Goal: Task Accomplishment & Management: Complete application form

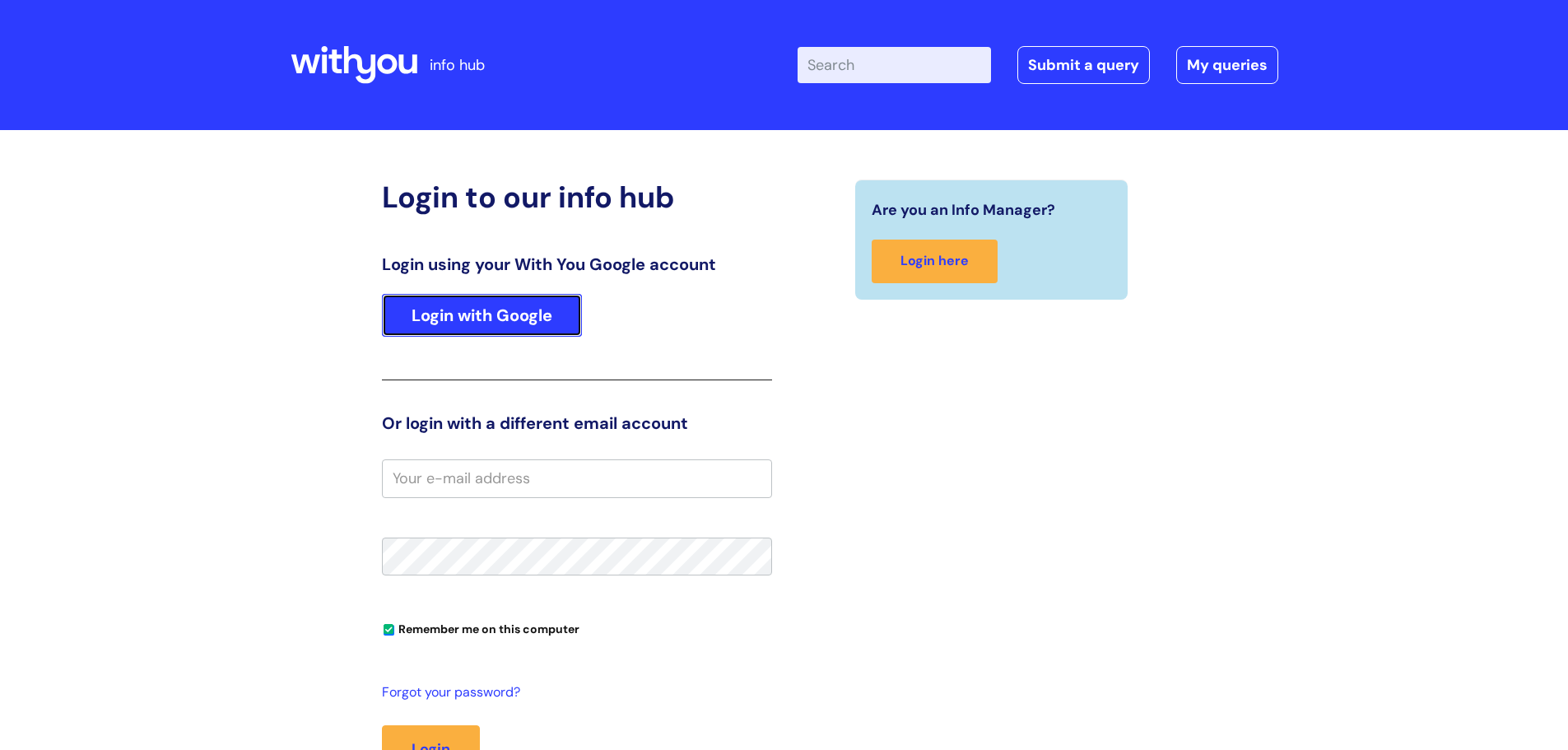
click at [474, 308] on link "Login with Google" at bounding box center [482, 314] width 200 height 43
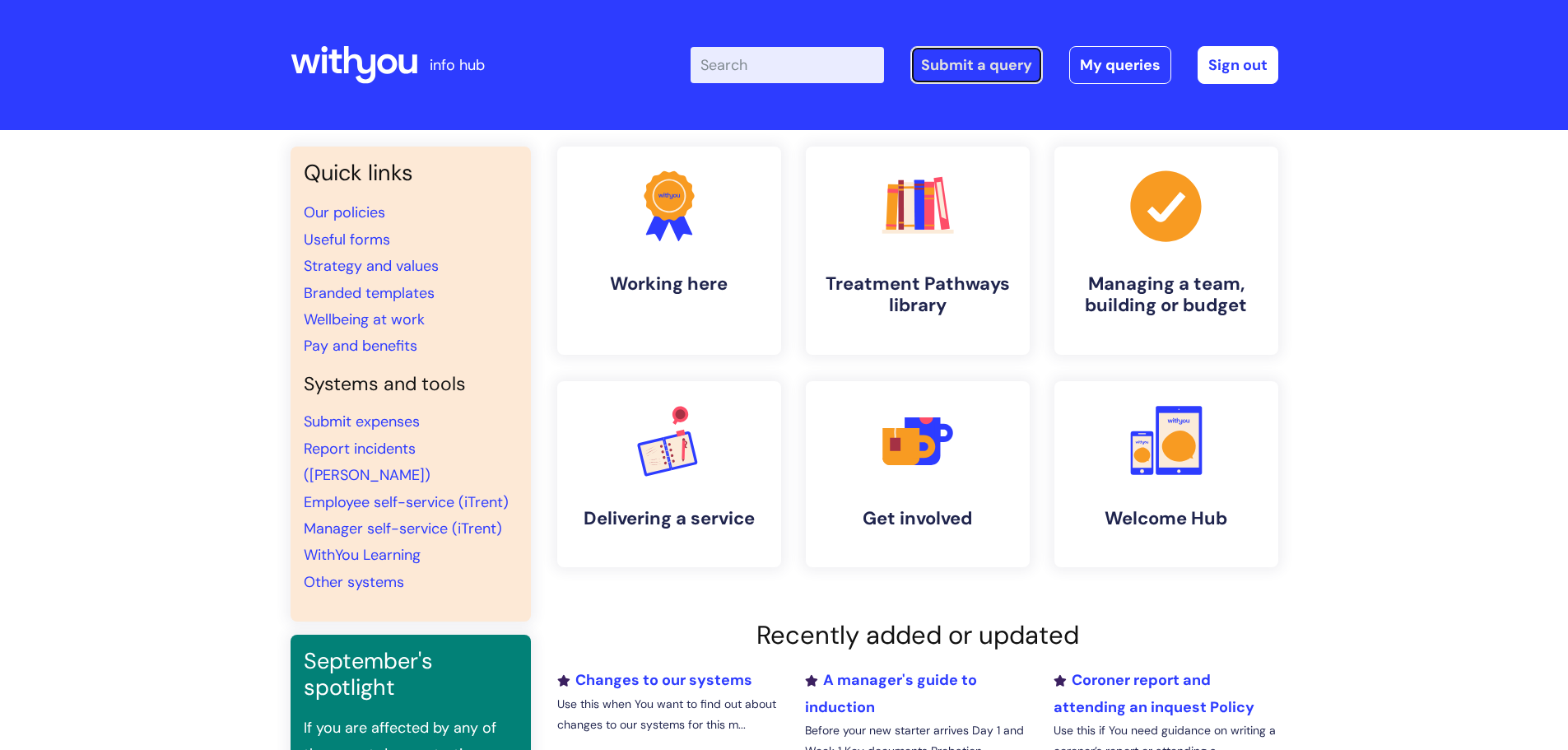
click at [1004, 83] on link "Submit a query" at bounding box center [976, 64] width 132 height 37
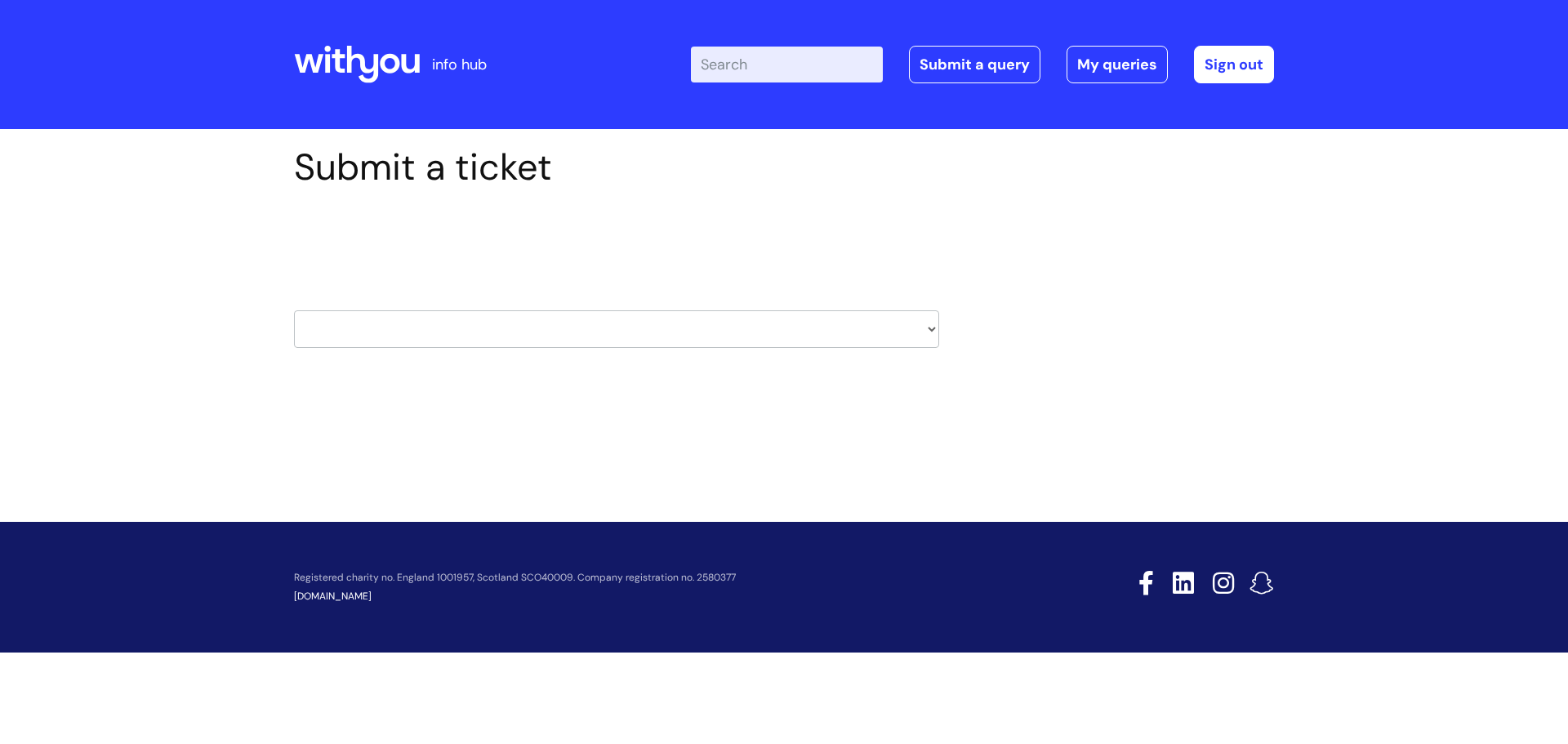
click at [510, 321] on select "HR / People IT and Support Clinical Drug Alerts Finance Accounts Data Support T…" at bounding box center [616, 328] width 645 height 37
select select "it_and_support"
click at [294, 310] on select "HR / People IT and Support Clinical Drug Alerts Finance Accounts Data Support T…" at bounding box center [616, 328] width 645 height 37
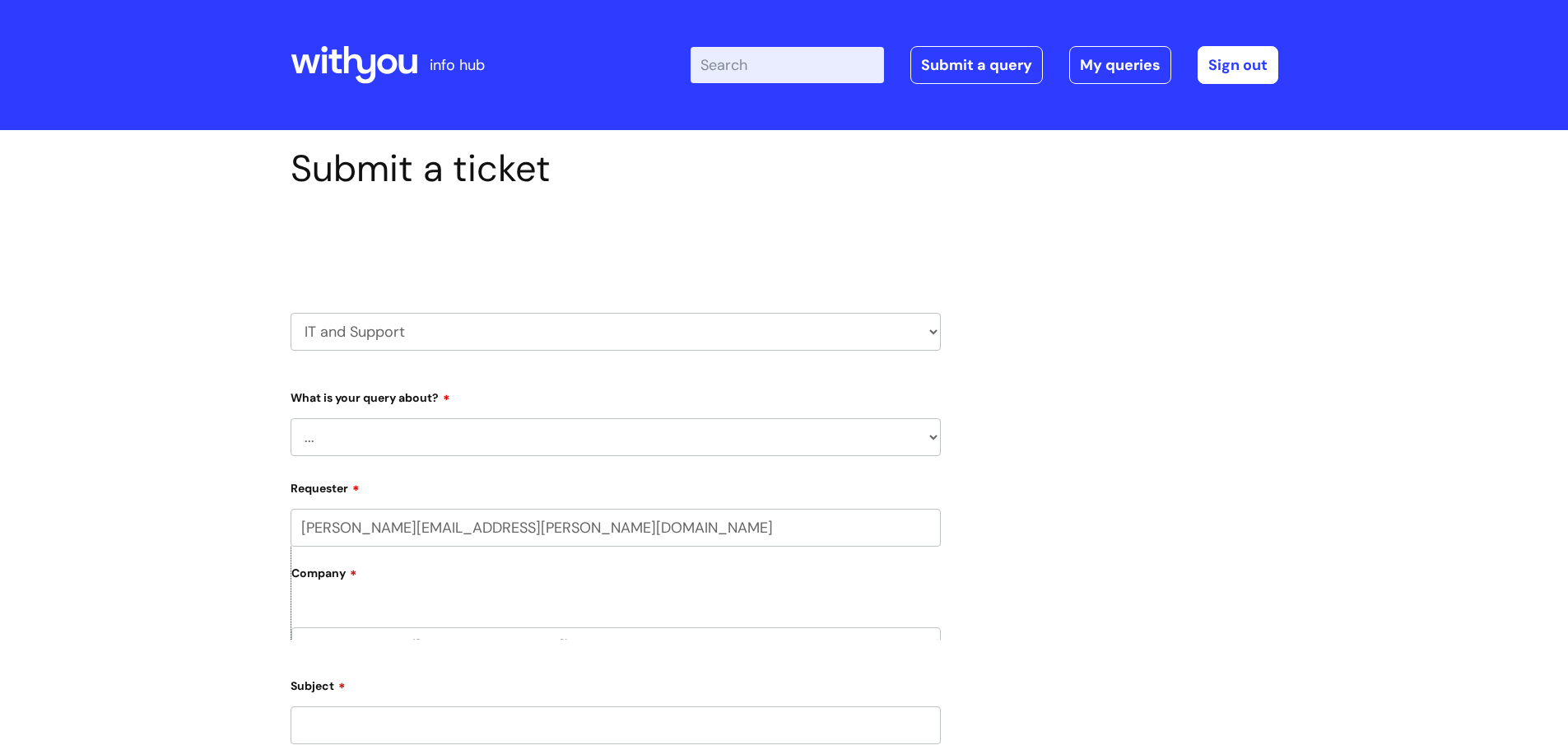
click at [375, 430] on select "... Mobile Phone Reset & MFA Accounts, Starters and Leavers IT Hardware issue I…" at bounding box center [616, 436] width 650 height 37
select select "Accounts, Starters and Leavers"
click at [291, 418] on select "... Mobile Phone Reset & MFA Accounts, Starters and Leavers IT Hardware issue I…" at bounding box center [616, 436] width 650 height 37
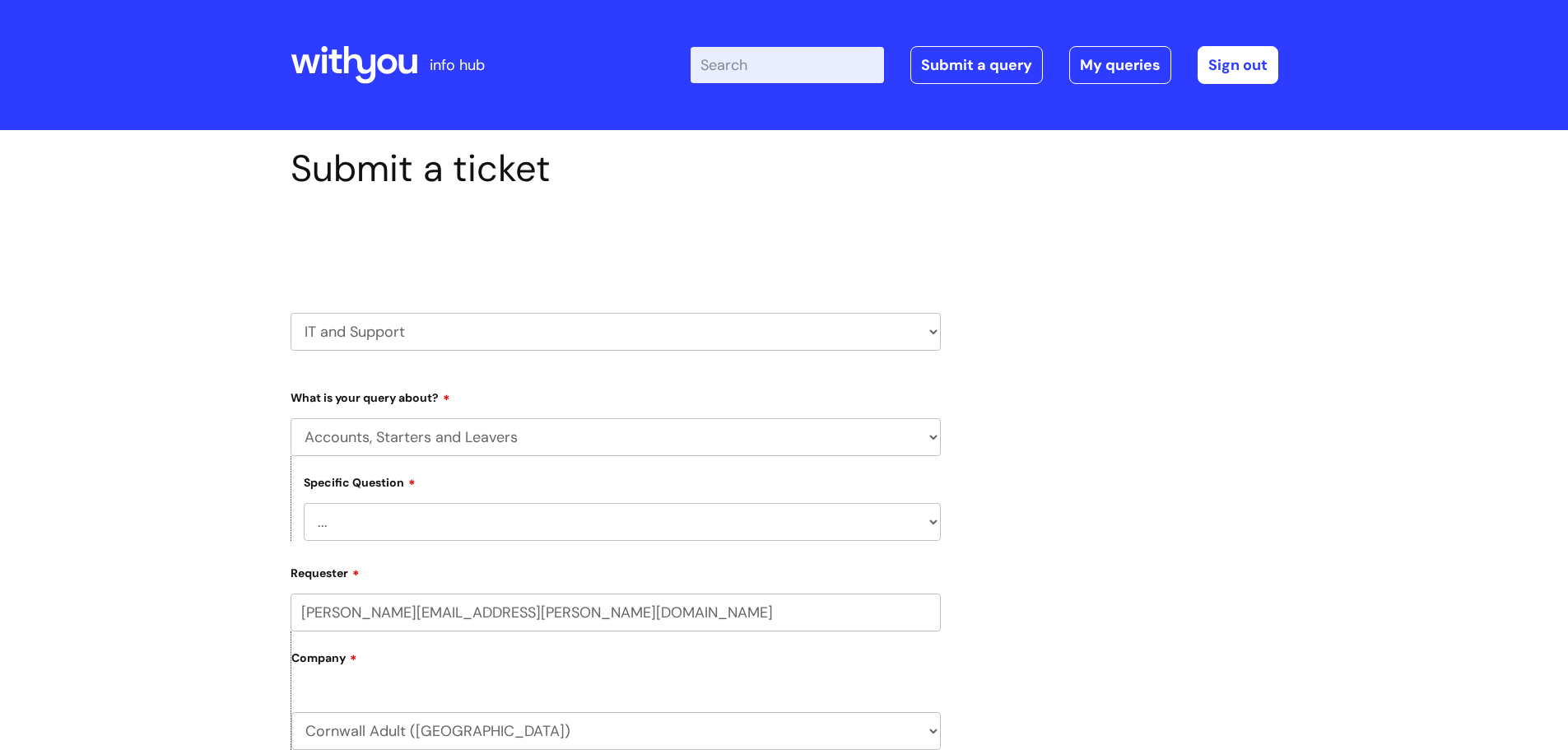
click at [373, 509] on select "... I have a new starter I have a leaver I need to make a change to an account …" at bounding box center [622, 522] width 637 height 37
select select "I have a new starter"
click at [304, 503] on select "... I have a new starter I have a leaver I need to make a change to an account …" at bounding box center [622, 522] width 637 height 37
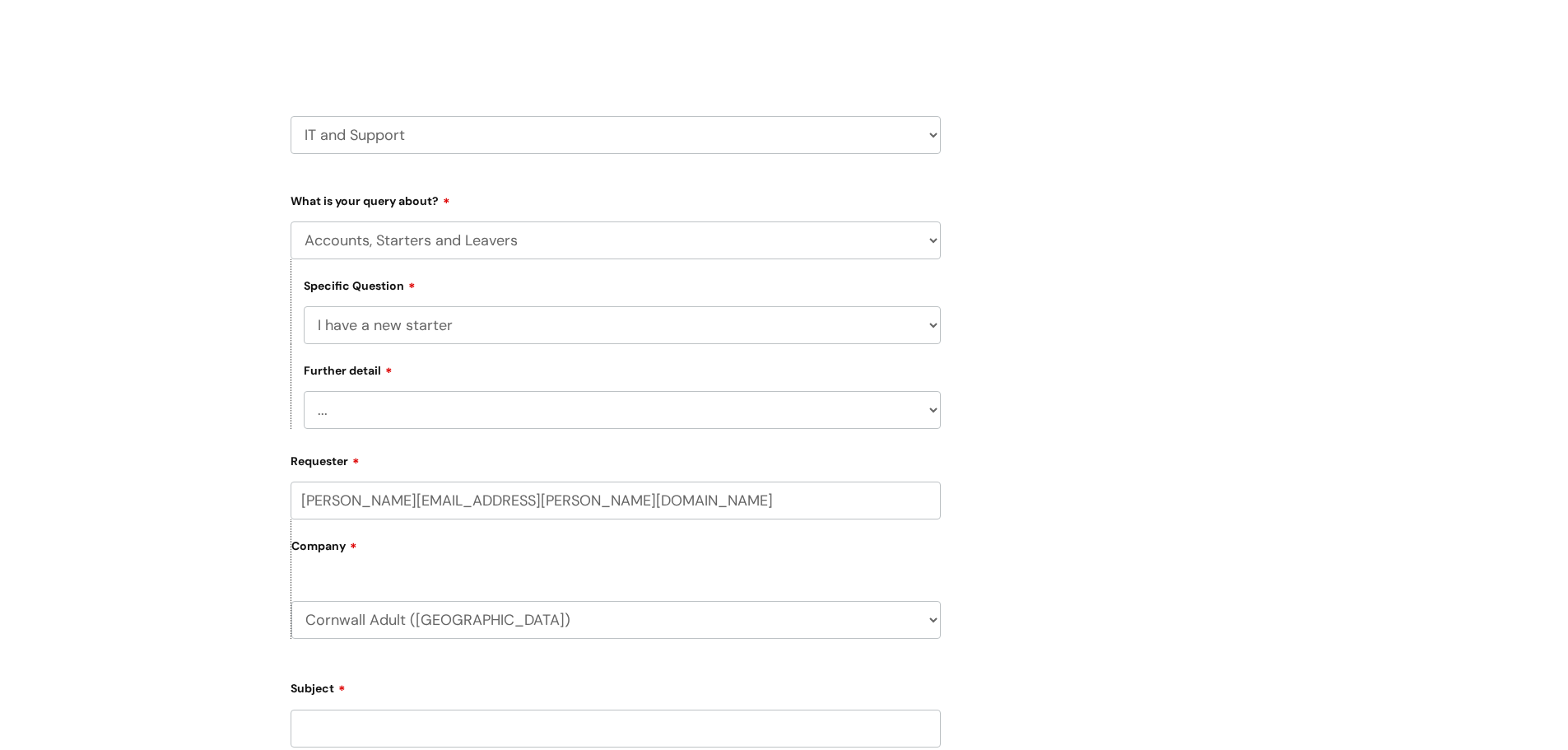
scroll to position [247, 0]
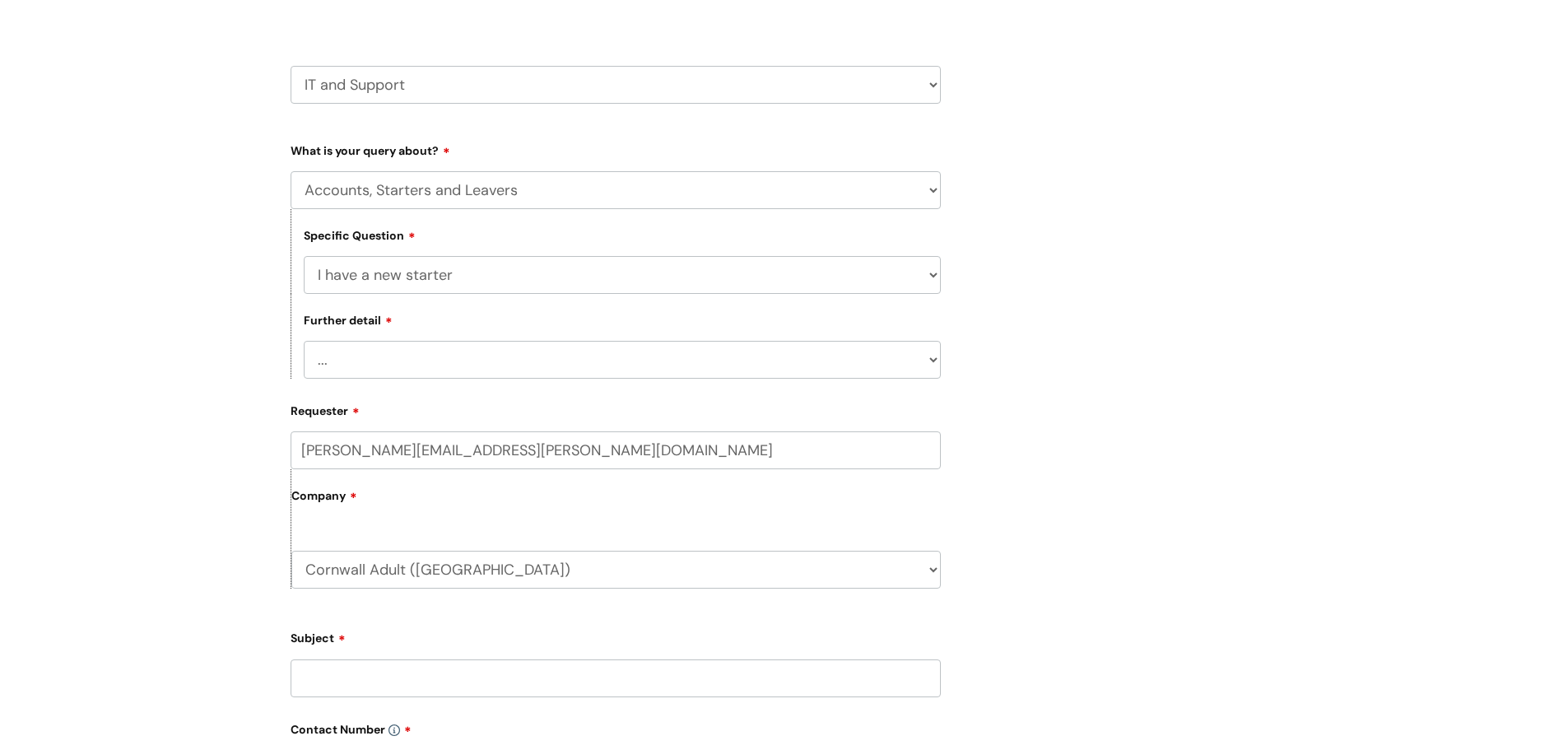
click at [368, 361] on select "... Can I have my new starter’s IT account details I need to amend the name, de…" at bounding box center [622, 359] width 637 height 37
select select "Can I have my new starter’s IT account details"
click at [304, 341] on select "... Can I have my new starter’s IT account details I need to amend the name, de…" at bounding box center [622, 359] width 637 height 37
click at [351, 668] on input "Subject" at bounding box center [616, 678] width 650 height 37
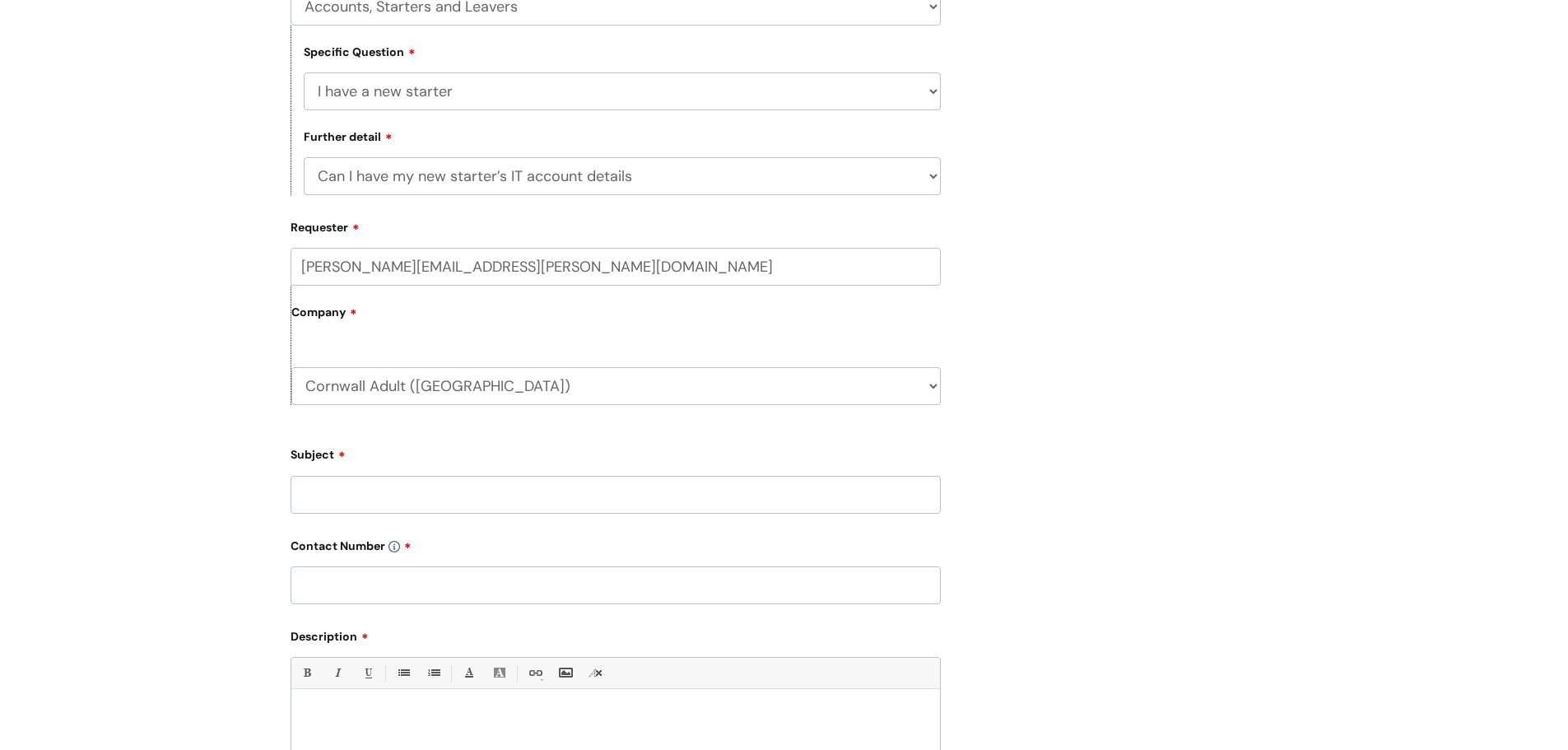
scroll to position [494, 0]
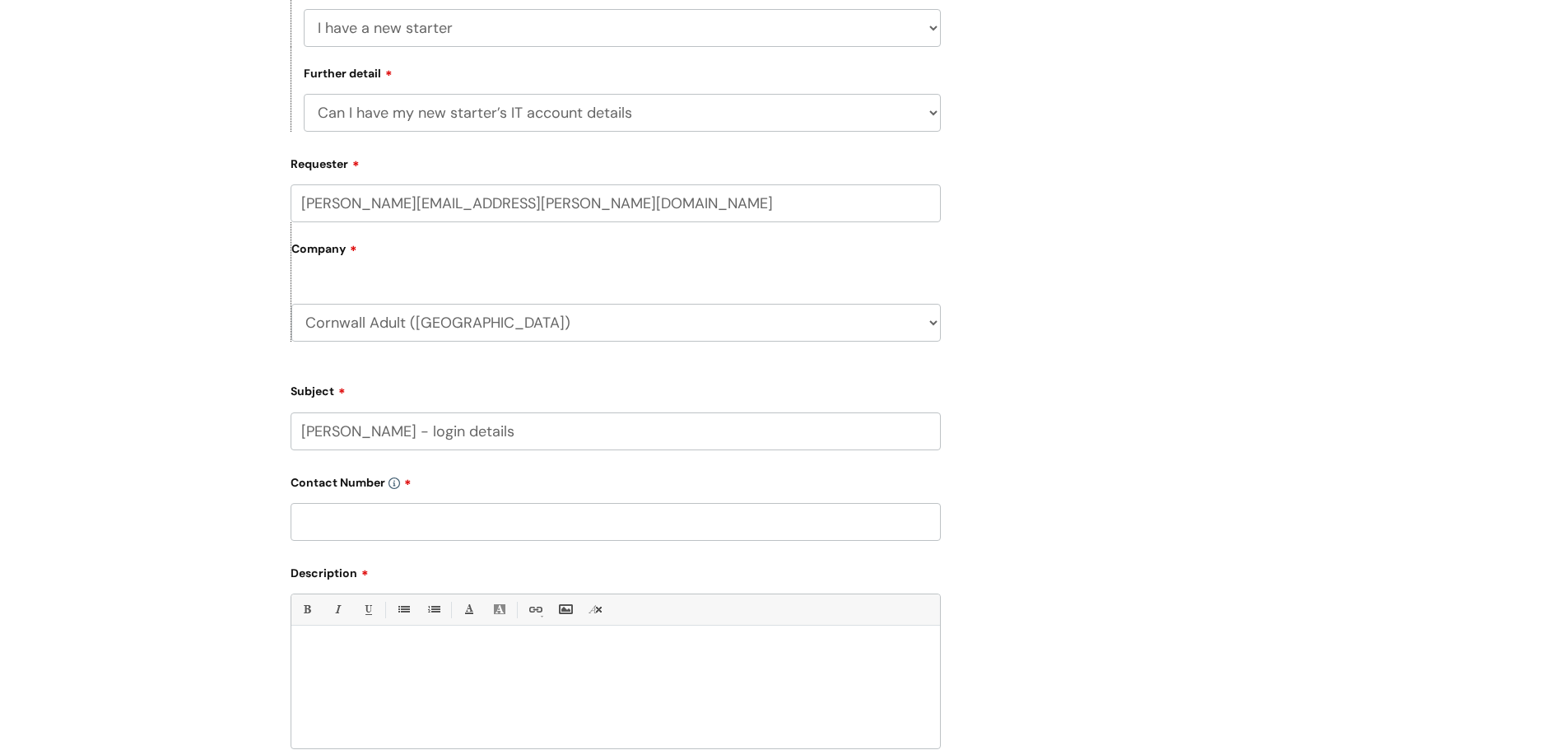
type input "Sarah Etherington - login details"
paste input "07977 354243"
type input "07977 354243"
click at [344, 642] on div at bounding box center [616, 692] width 649 height 113
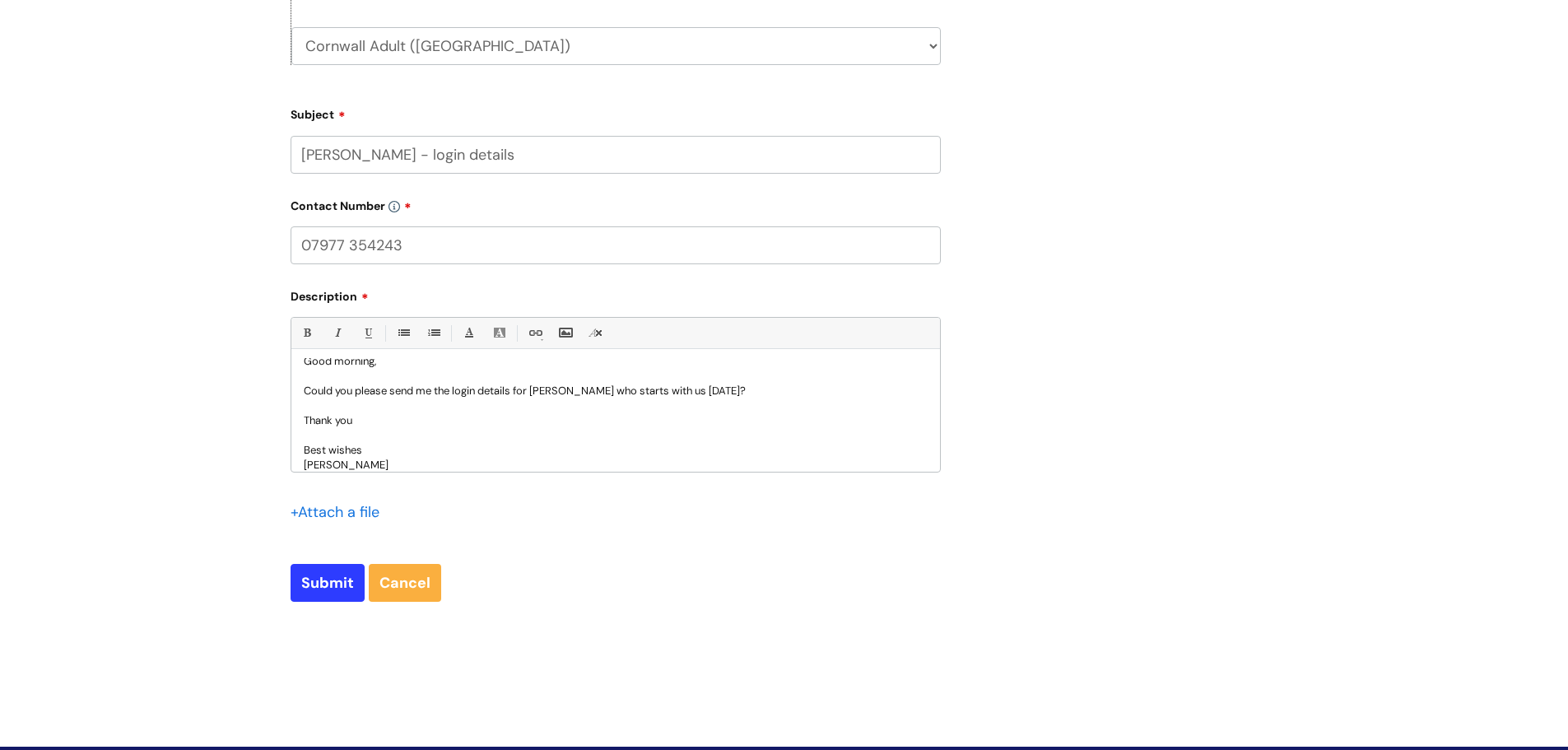
scroll to position [823, 0]
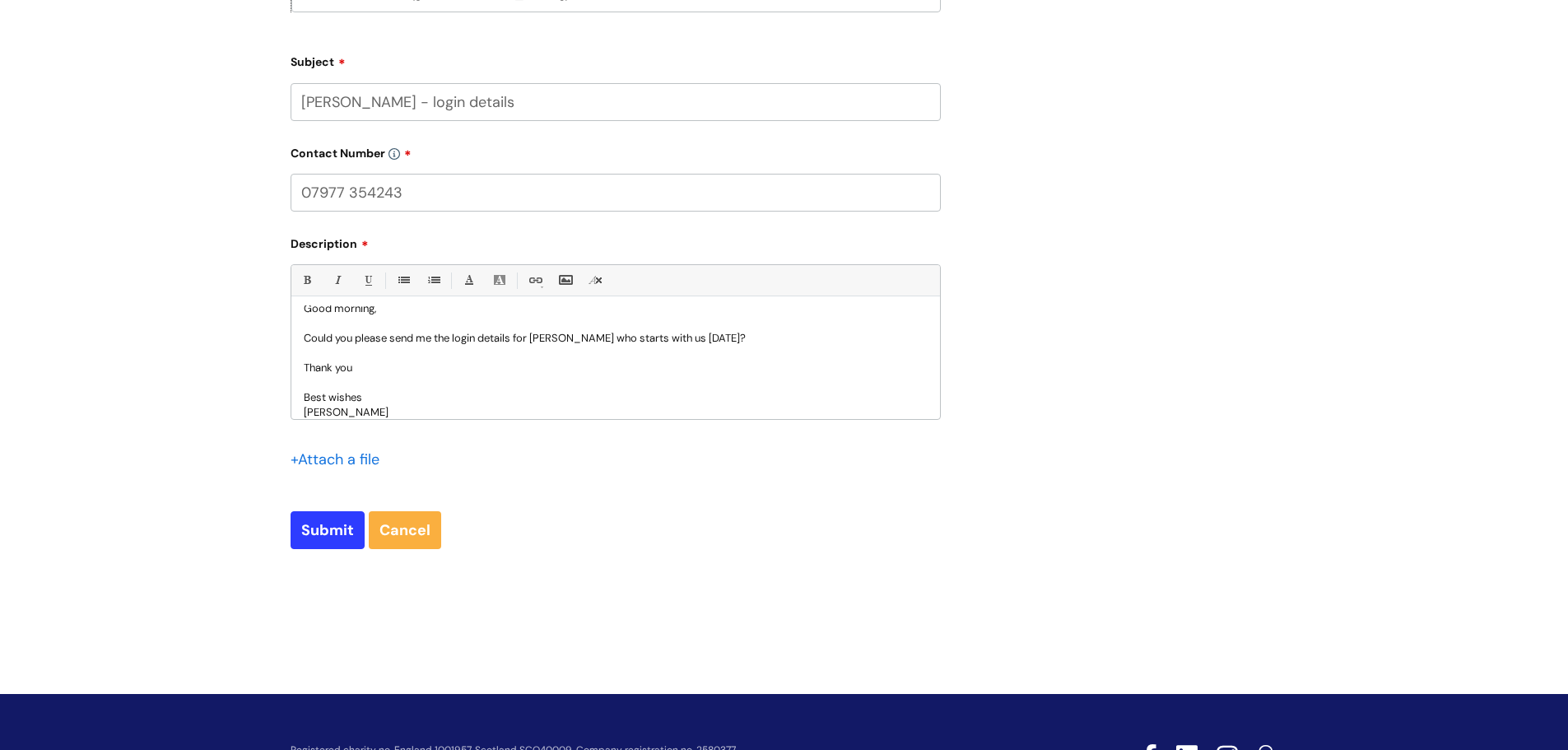
click at [819, 395] on p "Best wishes" at bounding box center [616, 397] width 624 height 15
click at [639, 340] on p "Could you please send me the login details for Sarah Etherington who starts wit…" at bounding box center [616, 338] width 624 height 15
click at [831, 339] on p "Could you please send me the login details for Sarah Etherington, who starts wi…" at bounding box center [616, 338] width 624 height 15
click at [440, 354] on p "Could you please send me the login details for Sarah Etherington, who starts wi…" at bounding box center [616, 346] width 624 height 30
click at [630, 381] on p "Thank you" at bounding box center [616, 382] width 624 height 15
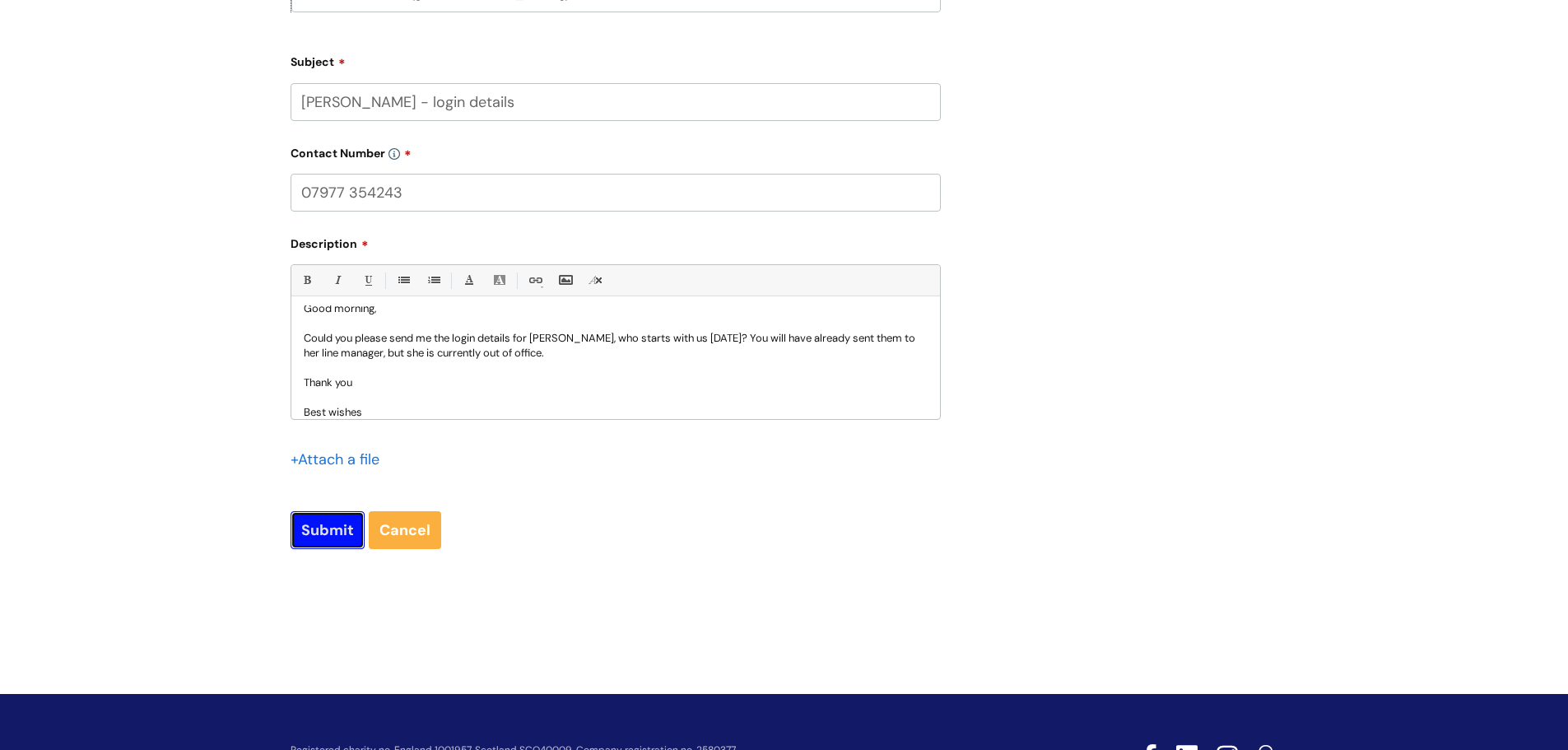
click at [338, 533] on input "Submit" at bounding box center [327, 530] width 74 height 37
type input "Please Wait..."
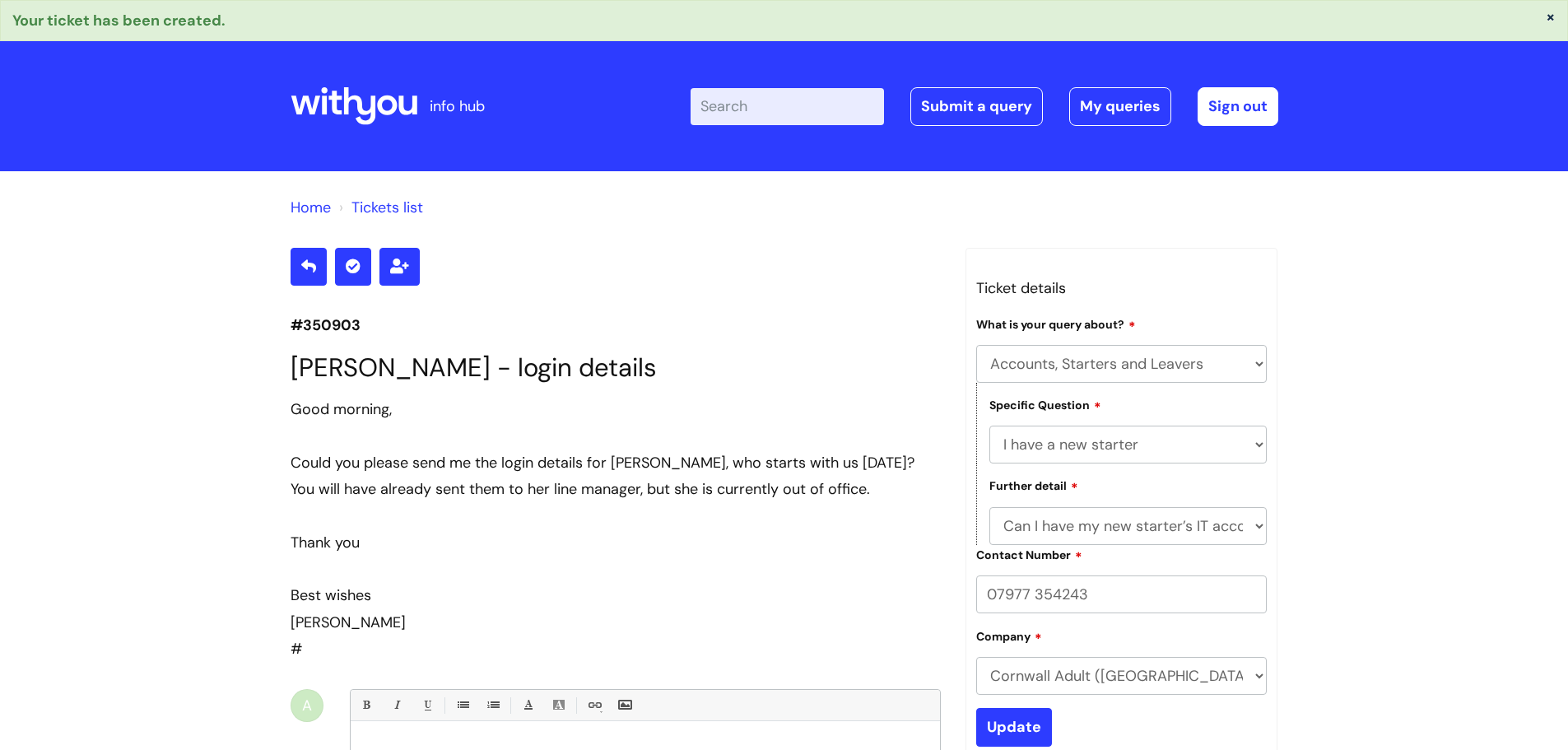
select select "Accounts, Starters and Leavers"
select select "I have a new starter"
select select "Can I have my new starter’s IT account details"
